Goal: Obtain resource: Download file/media

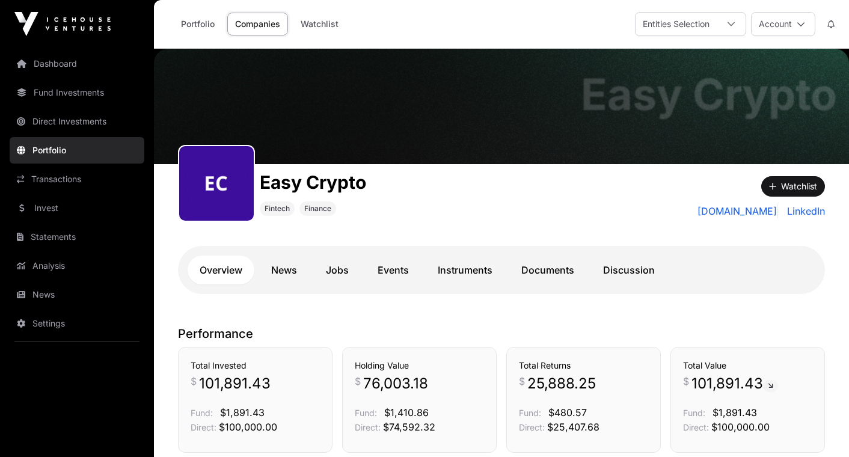
click at [58, 149] on link "Portfolio" at bounding box center [77, 150] width 135 height 26
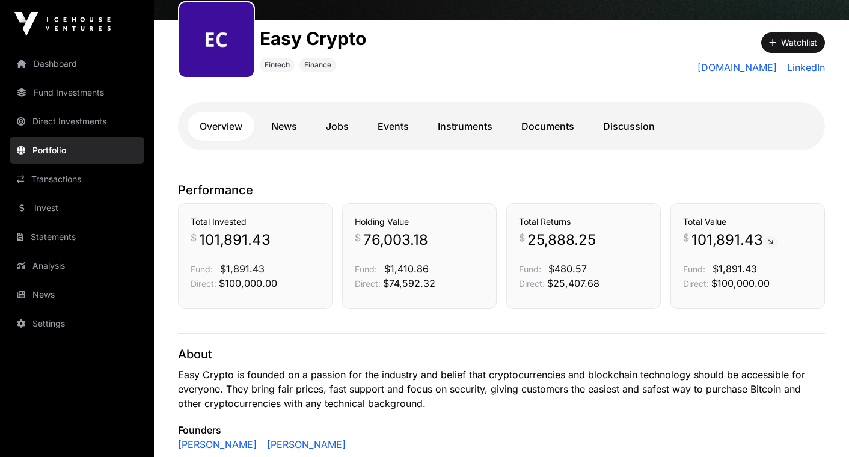
scroll to position [141, 0]
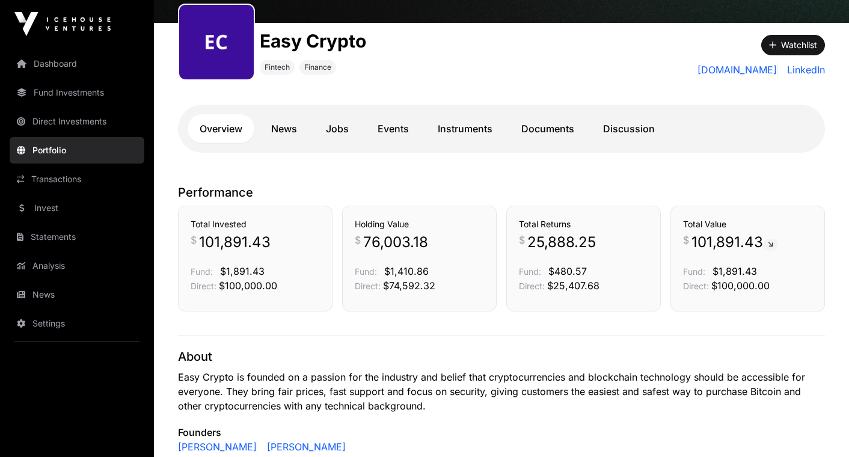
click at [543, 128] on link "Documents" at bounding box center [547, 128] width 77 height 29
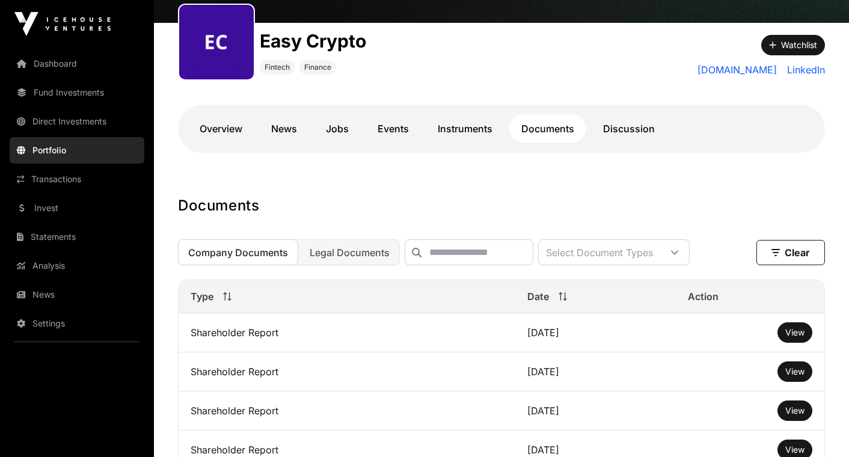
scroll to position [258, 0]
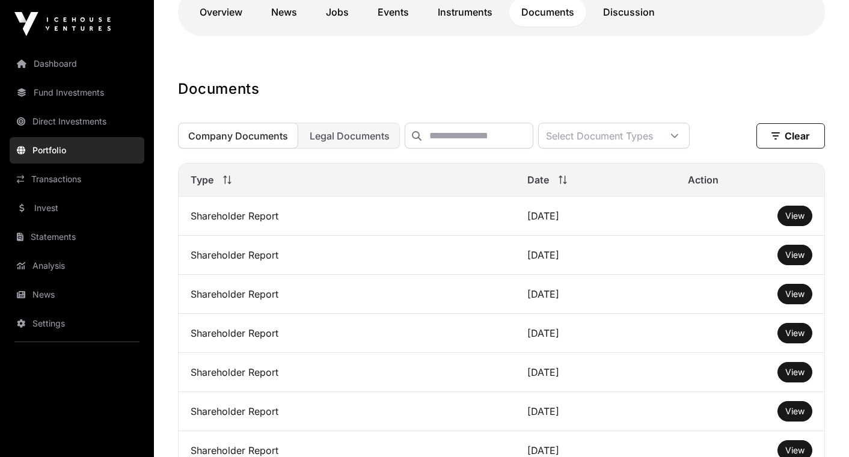
click at [793, 214] on span "View" at bounding box center [794, 215] width 19 height 10
click at [783, 253] on button "View" at bounding box center [794, 255] width 35 height 20
click at [798, 254] on span "View" at bounding box center [794, 254] width 19 height 10
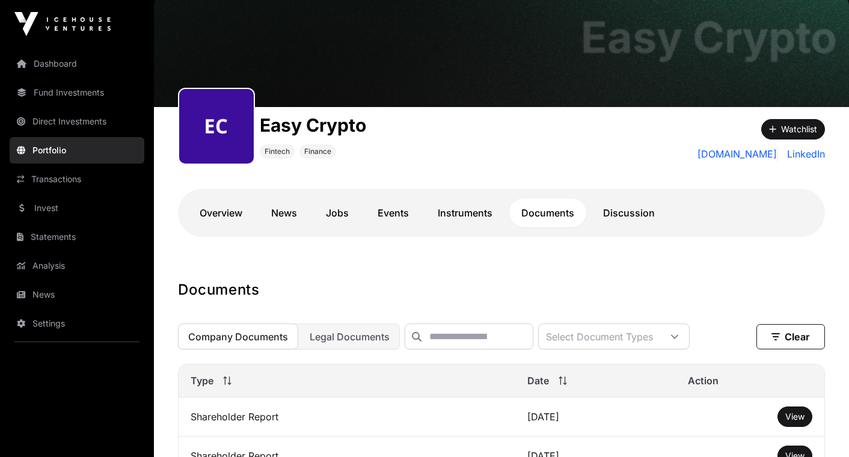
scroll to position [0, 0]
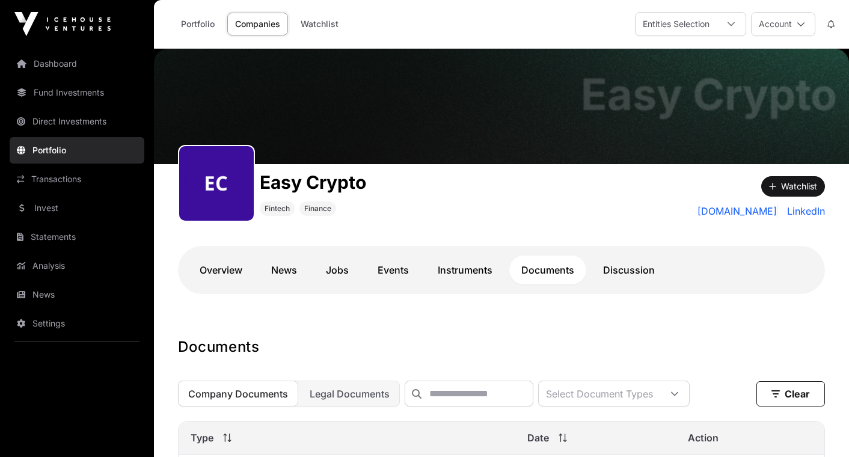
click at [779, 25] on button "Account" at bounding box center [783, 24] width 64 height 24
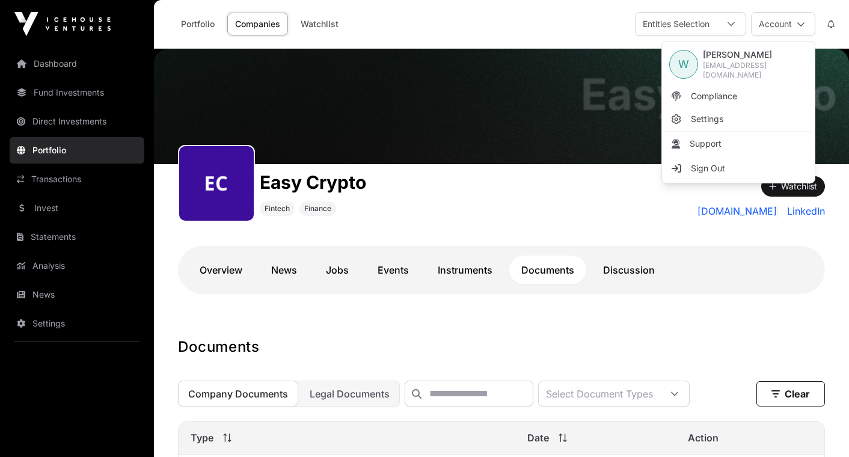
click at [724, 157] on link "Sign Out" at bounding box center [738, 168] width 148 height 22
